Goal: Transaction & Acquisition: Purchase product/service

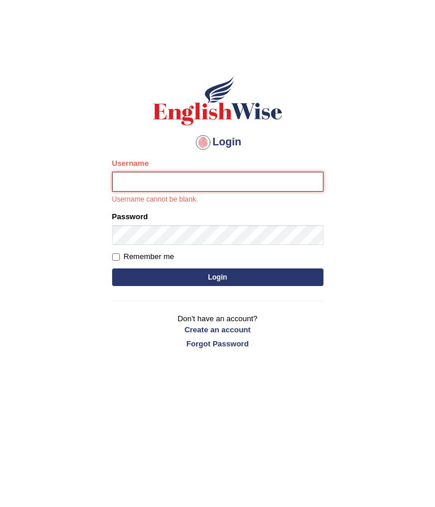
type input "shivin_parramatta"
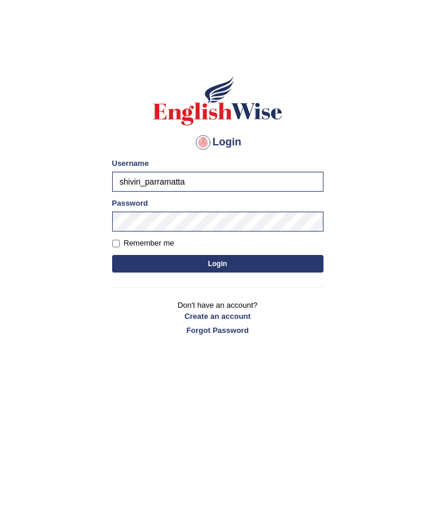
click at [303, 252] on form "Please fix the following errors: Username shivin_parramatta Password Remember m…" at bounding box center [217, 217] width 211 height 118
click at [303, 262] on button "Login" at bounding box center [217, 264] width 211 height 18
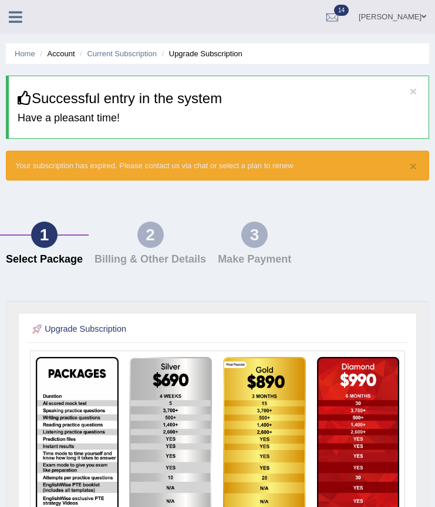
click at [22, 16] on link at bounding box center [15, 16] width 31 height 18
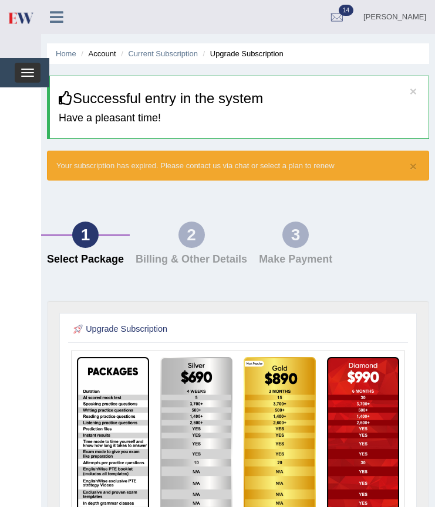
click at [32, 74] on button "Toggle navigation" at bounding box center [28, 73] width 26 height 20
click at [208, 388] on img at bounding box center [196, 438] width 72 height 162
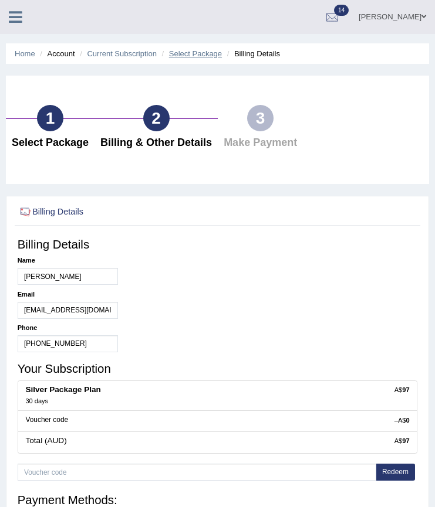
click at [192, 50] on link "Select Package" at bounding box center [195, 53] width 53 height 9
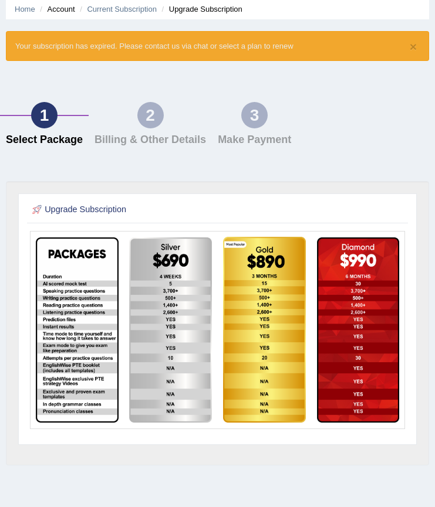
scroll to position [108, 0]
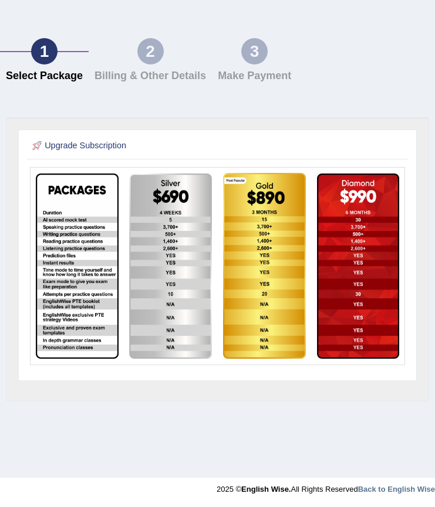
click at [76, 267] on img at bounding box center [77, 266] width 82 height 185
click at [183, 277] on img at bounding box center [170, 267] width 83 height 186
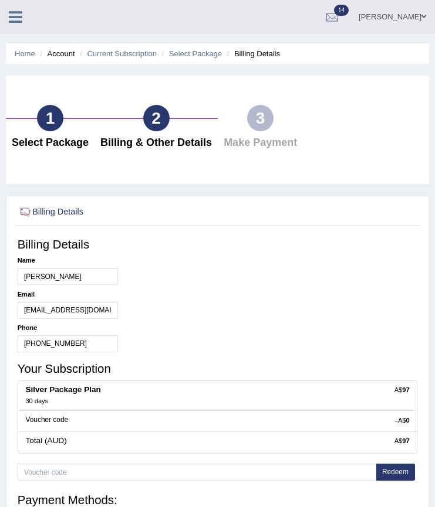
scroll to position [108, 0]
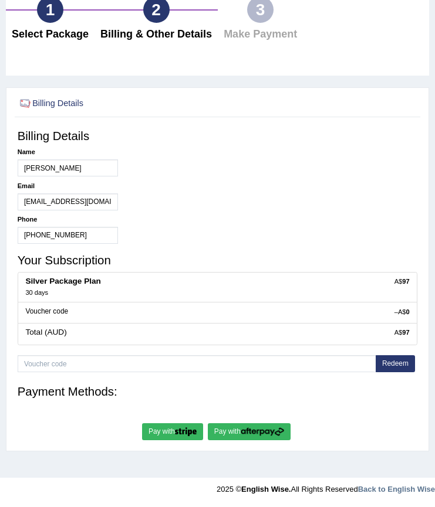
click at [394, 364] on button "Redeem" at bounding box center [394, 363] width 39 height 17
click at [398, 360] on button "Redeem" at bounding box center [394, 363] width 39 height 17
click at [246, 430] on img "submit" at bounding box center [261, 432] width 43 height 9
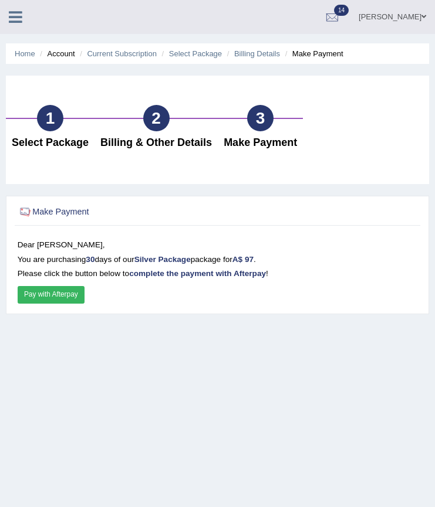
click at [48, 297] on button "Pay with Afterpay" at bounding box center [51, 294] width 67 height 17
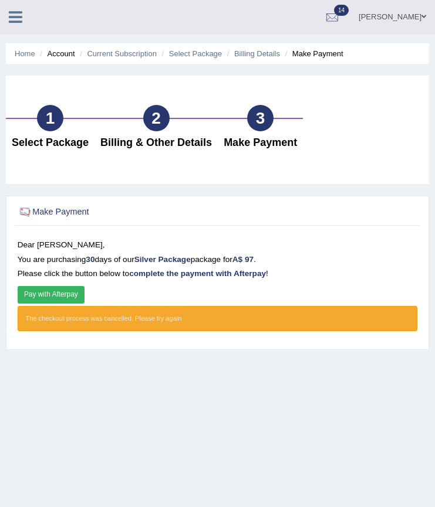
click at [160, 124] on div "2" at bounding box center [156, 118] width 26 height 26
click at [252, 55] on link "Billing Details" at bounding box center [257, 53] width 46 height 9
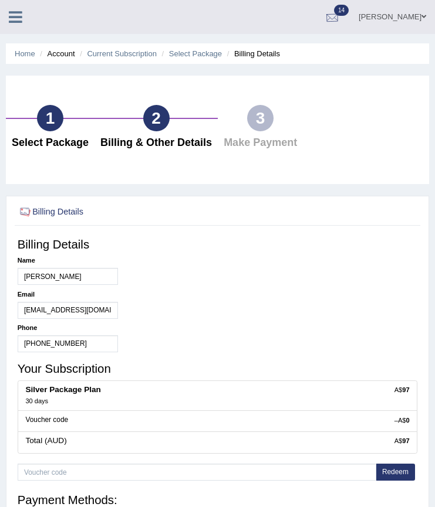
click at [341, 16] on div at bounding box center [332, 18] width 18 height 18
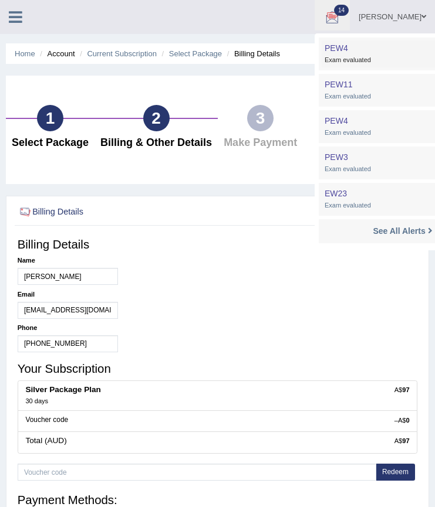
click at [373, 53] on link "PEW4 Jul 8, 2025 Exam evaluated" at bounding box center [402, 53] width 162 height 27
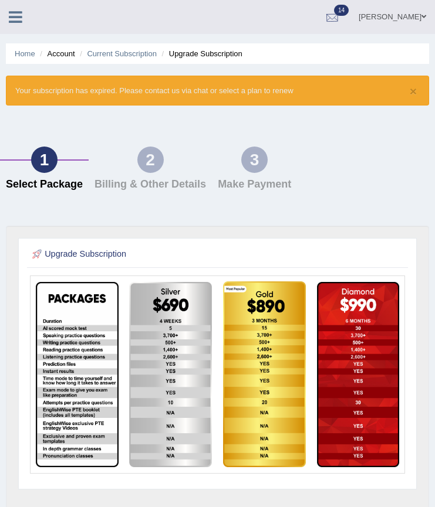
click at [341, 18] on div at bounding box center [332, 18] width 18 height 18
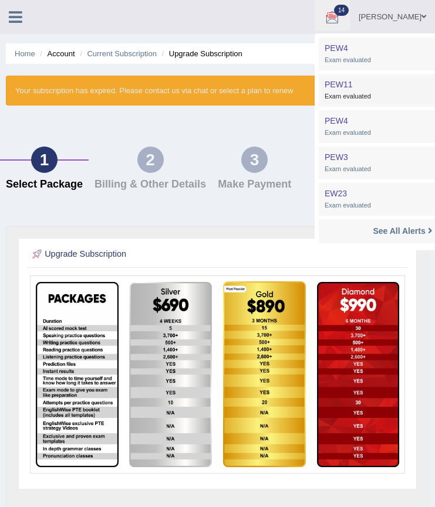
click at [352, 86] on span "PEW11" at bounding box center [338, 84] width 28 height 9
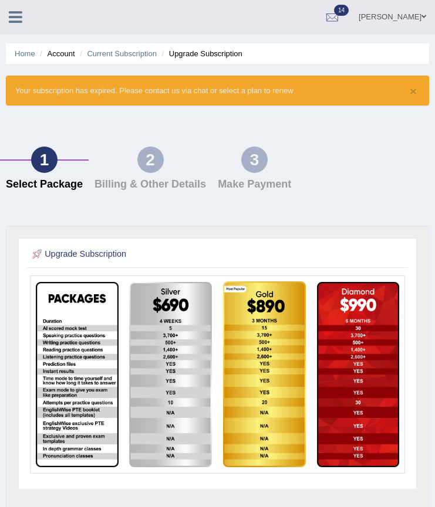
click at [170, 375] on img at bounding box center [170, 375] width 83 height 186
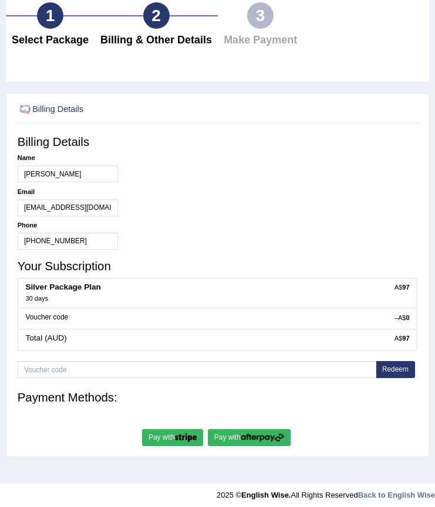
scroll to position [108, 0]
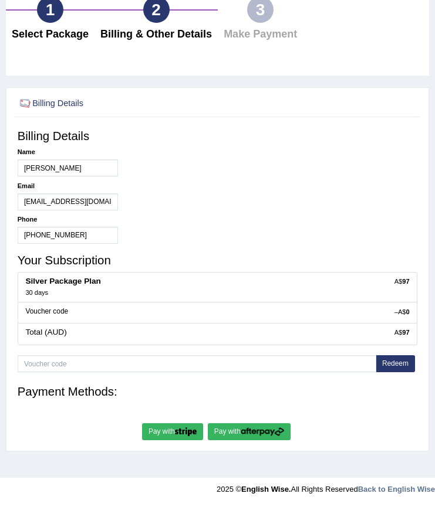
click at [379, 338] on div "A$ 97 Total (AUD)" at bounding box center [218, 334] width 400 height 22
click at [400, 362] on button "Redeem" at bounding box center [394, 363] width 39 height 17
click at [181, 429] on img "submit" at bounding box center [186, 432] width 22 height 9
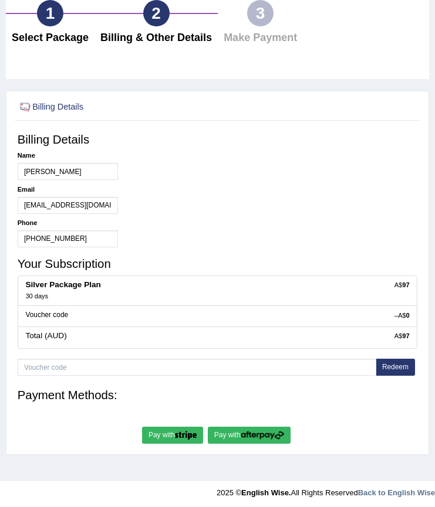
click at [280, 432] on img "submit" at bounding box center [261, 435] width 43 height 9
